Goal: Task Accomplishment & Management: Use online tool/utility

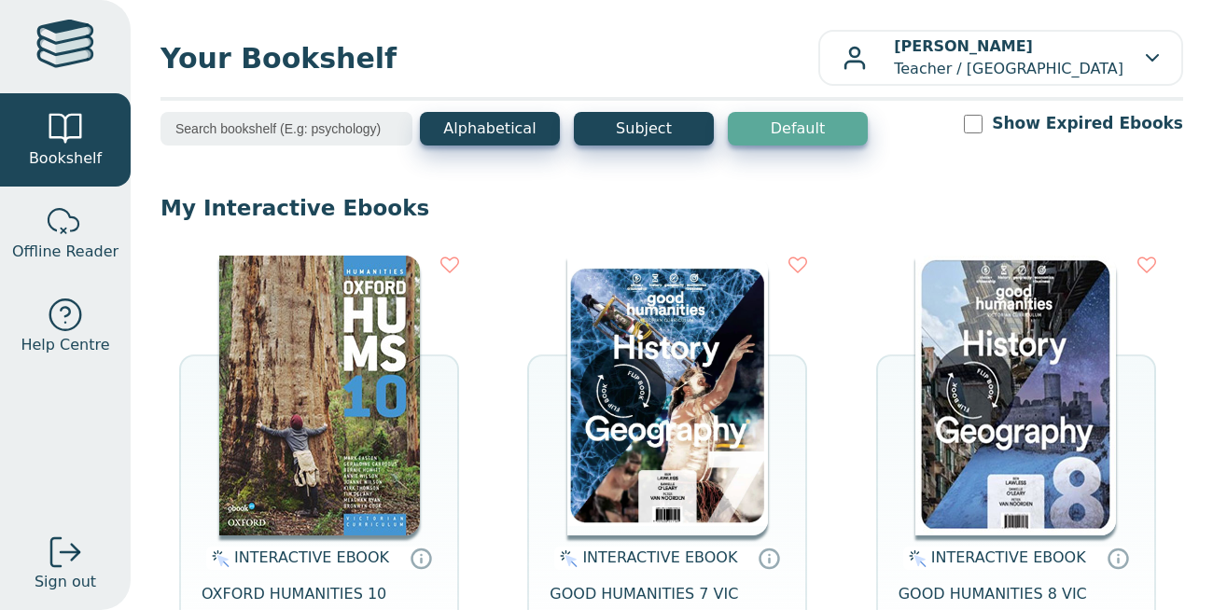
click at [649, 373] on img at bounding box center [667, 396] width 201 height 280
click at [978, 299] on img at bounding box center [1015, 396] width 201 height 280
